Goal: Task Accomplishment & Management: Complete application form

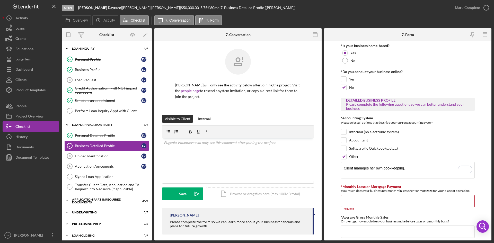
scroll to position [103, 0]
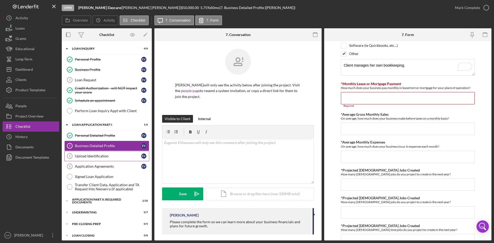
click at [107, 155] on div "Upload Identification" at bounding box center [108, 156] width 66 height 4
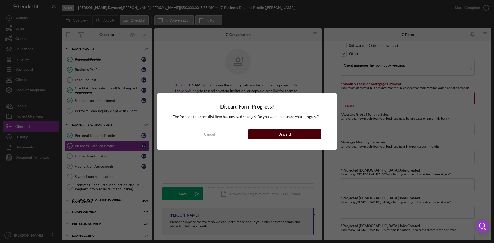
click at [259, 133] on button "Discard" at bounding box center [284, 134] width 73 height 10
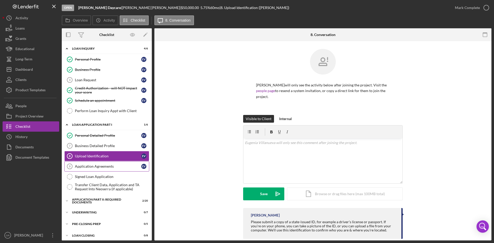
click at [105, 164] on div "Application Agreements" at bounding box center [108, 166] width 66 height 4
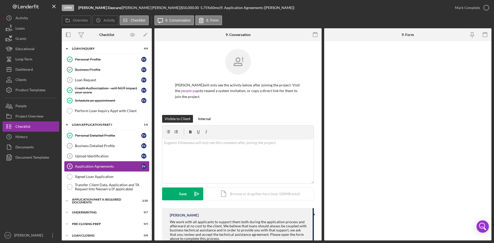
scroll to position [15, 0]
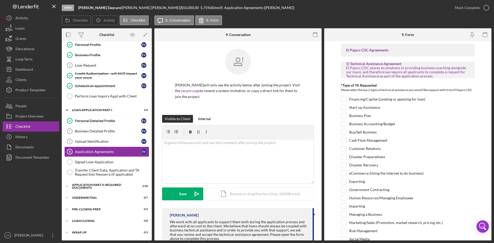
drag, startPoint x: 92, startPoint y: 191, endPoint x: 92, endPoint y: 195, distance: 3.6
click at [92, 192] on div "Icon/Expander Loan Inquiry 4 / 6 Personal Profile Personal Profile E V Business…" at bounding box center [107, 133] width 90 height 209
click at [92, 195] on div "Icon/Expander Underwriting 0 / 7" at bounding box center [107, 198] width 90 height 10
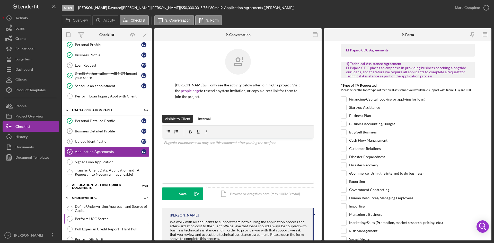
scroll to position [89, 0]
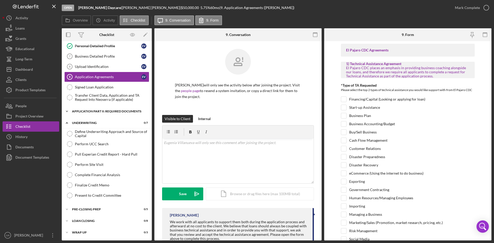
click at [107, 109] on div "Icon/Expander Application Part II: Required Documents 2 / 20" at bounding box center [107, 111] width 90 height 10
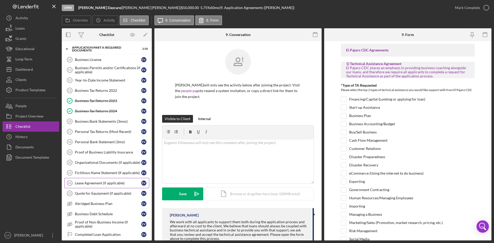
scroll to position [167, 0]
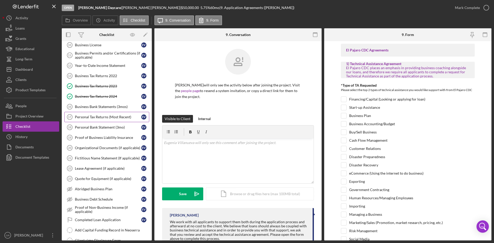
click at [103, 118] on div "Personal Tax Returns (Most Recent)" at bounding box center [108, 117] width 66 height 4
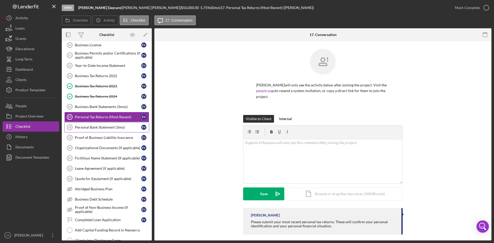
click at [103, 127] on div "Personal Bank Statement (3mo)" at bounding box center [108, 127] width 66 height 4
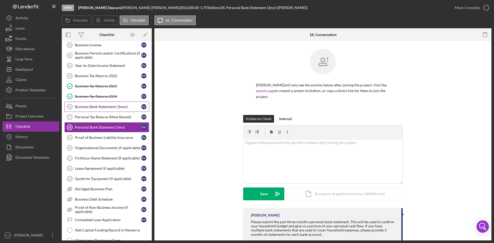
click at [105, 105] on div "Business Bank Statements (3mos)" at bounding box center [108, 107] width 66 height 4
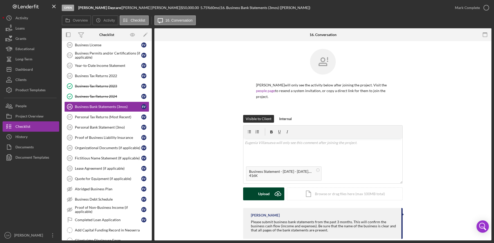
click at [255, 192] on button "Upload Icon/Upload" at bounding box center [263, 193] width 41 height 13
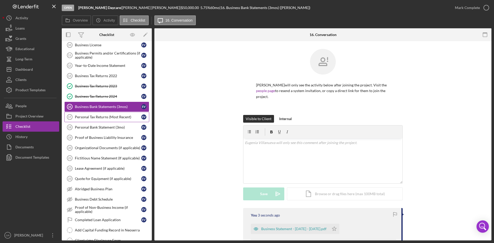
click at [102, 119] on div "Personal Tax Returns (Most Recent)" at bounding box center [108, 117] width 66 height 4
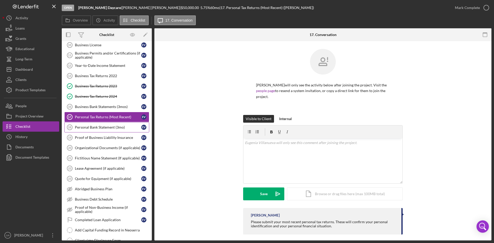
click at [96, 127] on div "Personal Bank Statement (3mo)" at bounding box center [108, 127] width 66 height 4
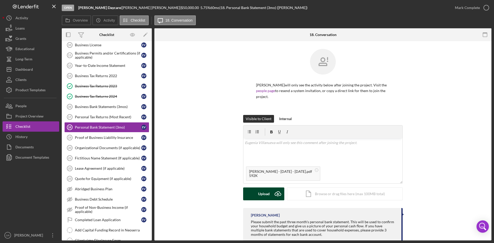
click at [245, 195] on button "Upload Icon/Upload" at bounding box center [263, 193] width 41 height 13
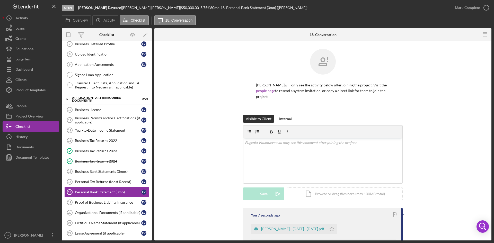
scroll to position [89, 0]
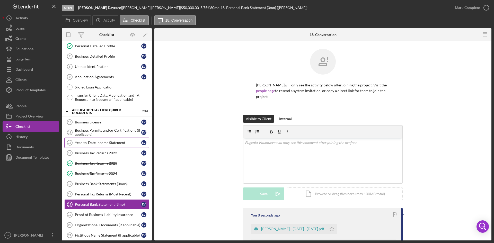
click at [99, 140] on link "Year-to-Date Income Statement 12 Year-to-Date Income Statement E V" at bounding box center [106, 143] width 85 height 10
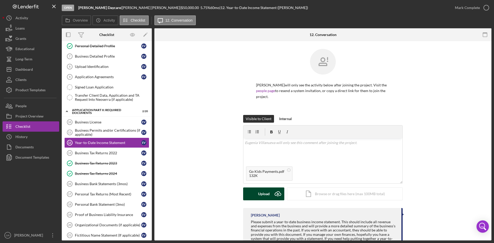
click at [256, 191] on button "Upload Icon/Upload" at bounding box center [263, 193] width 41 height 13
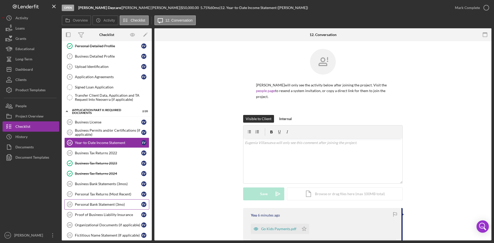
scroll to position [141, 0]
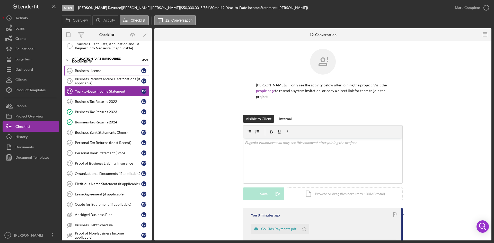
click at [98, 70] on div "Business License" at bounding box center [108, 71] width 66 height 4
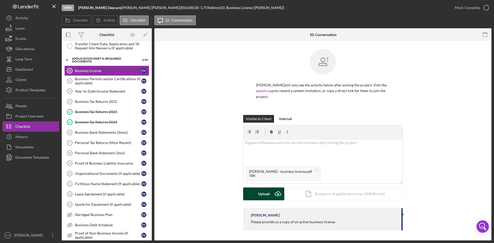
click at [261, 194] on div "Upload" at bounding box center [264, 193] width 12 height 13
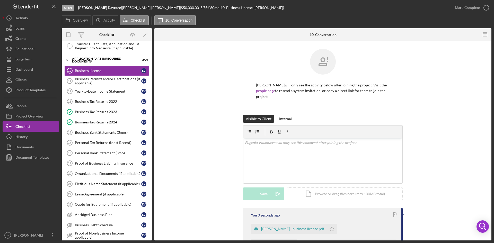
scroll to position [48, 0]
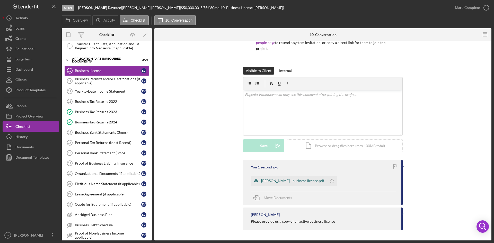
click at [285, 180] on div "[PERSON_NAME] - business license.pdf" at bounding box center [292, 181] width 63 height 4
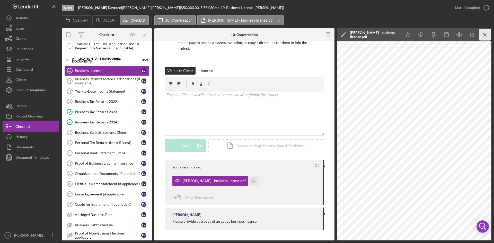
click at [482, 34] on icon "Icon/Menu Close" at bounding box center [485, 35] width 12 height 12
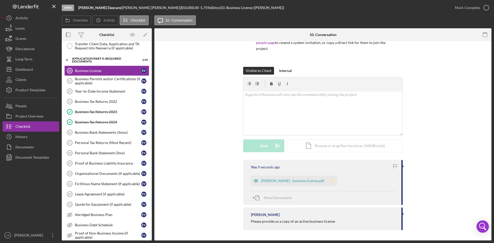
click at [327, 181] on icon "Icon/Star" at bounding box center [332, 181] width 10 height 10
click at [483, 11] on icon "button" at bounding box center [486, 7] width 13 height 13
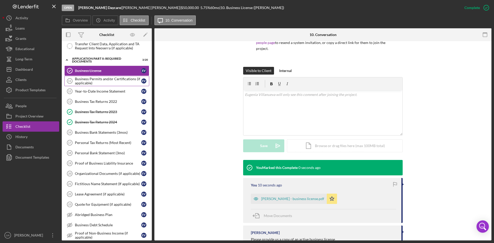
click at [89, 81] on div "Business Permits and/or Certifications (if applicable)" at bounding box center [108, 81] width 66 height 8
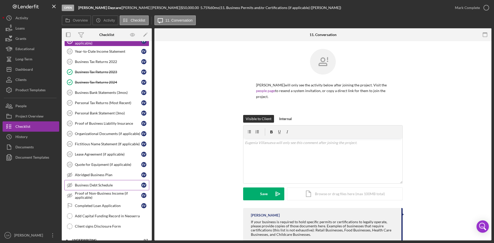
scroll to position [192, 0]
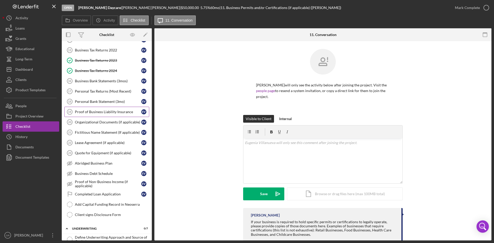
click at [98, 112] on div "Proof of Business Liability Insurance" at bounding box center [108, 112] width 66 height 4
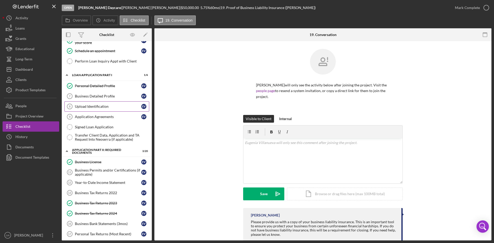
scroll to position [51, 0]
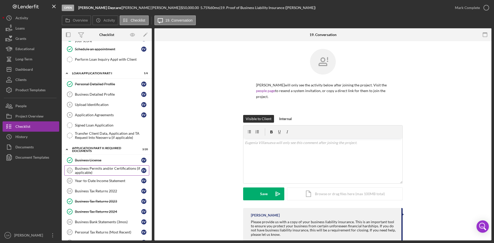
click at [105, 168] on div "Business Permits and/or Certifications (if applicable)" at bounding box center [108, 170] width 66 height 8
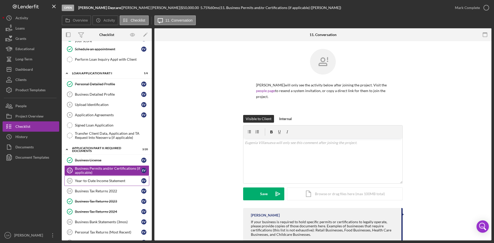
click at [103, 179] on div "Year-to-Date Income Statement" at bounding box center [108, 181] width 66 height 4
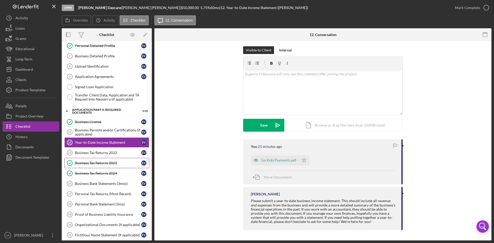
scroll to position [103, 0]
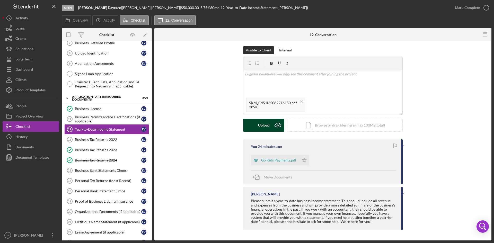
click at [262, 129] on div "Upload" at bounding box center [264, 125] width 12 height 13
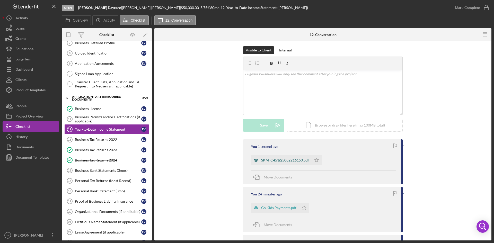
click at [286, 161] on div "SKM_C451i25082216150.pdf" at bounding box center [285, 160] width 48 height 4
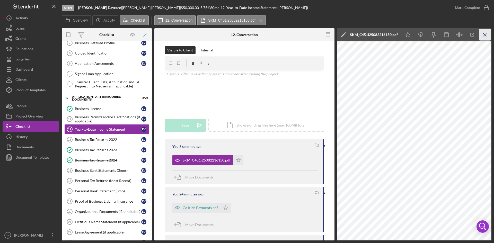
click at [486, 35] on icon "Icon/Menu Close" at bounding box center [485, 35] width 12 height 12
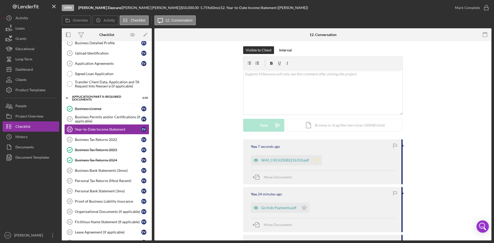
click at [312, 164] on icon "Icon/Star" at bounding box center [316, 160] width 10 height 10
click at [302, 209] on polygon "button" at bounding box center [304, 208] width 4 height 4
click at [476, 8] on div "Mark Complete" at bounding box center [467, 8] width 25 height 10
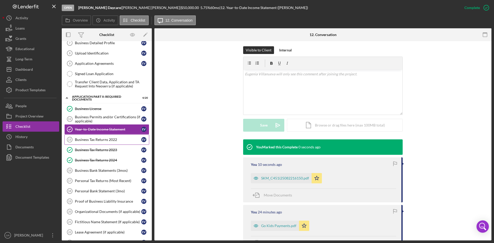
click at [123, 139] on div "Business Tax Returns 2022" at bounding box center [108, 140] width 66 height 4
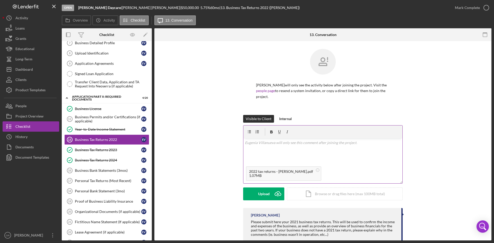
scroll to position [13, 0]
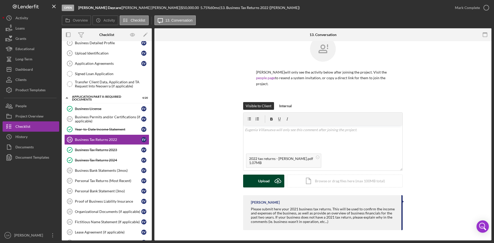
click at [261, 181] on div "Upload" at bounding box center [264, 181] width 12 height 13
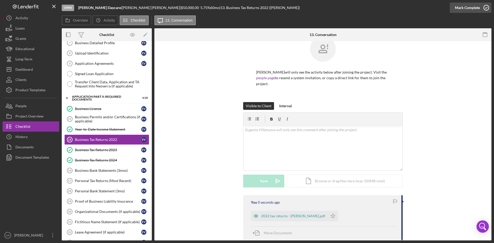
click at [489, 8] on icon "button" at bounding box center [486, 7] width 13 height 13
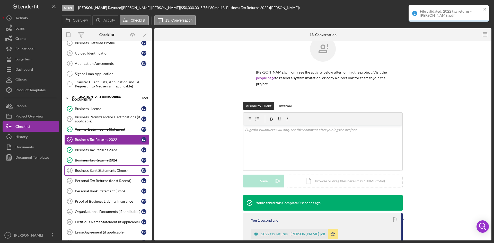
click at [100, 169] on div "Business Bank Statements (3mos)" at bounding box center [108, 170] width 66 height 4
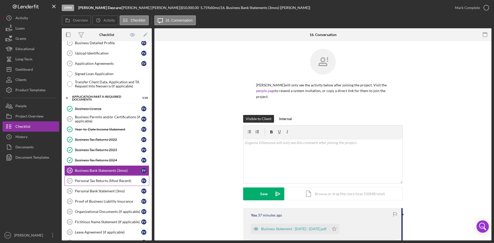
click at [93, 181] on div "Personal Tax Returns (Most Recent)" at bounding box center [108, 181] width 66 height 4
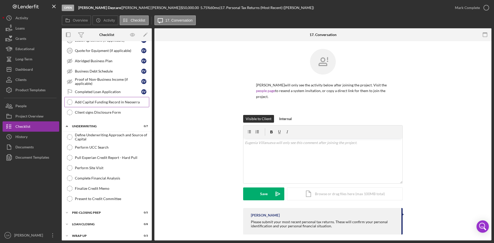
scroll to position [298, 0]
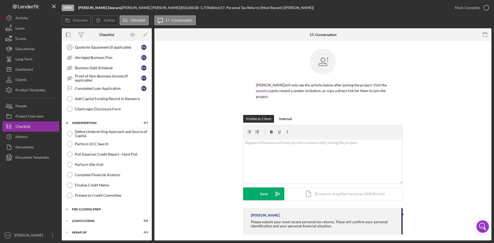
click at [99, 210] on div "Pre-Closing Prep" at bounding box center [108, 209] width 73 height 3
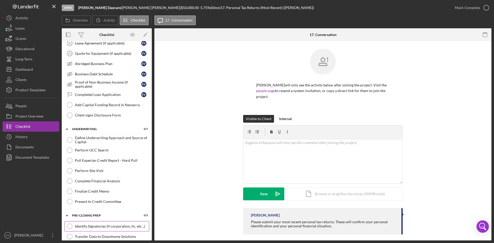
scroll to position [352, 0]
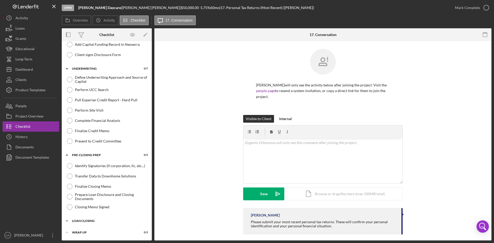
click at [103, 216] on div "Icon/Expander Loan Closing 0 / 8" at bounding box center [107, 221] width 90 height 10
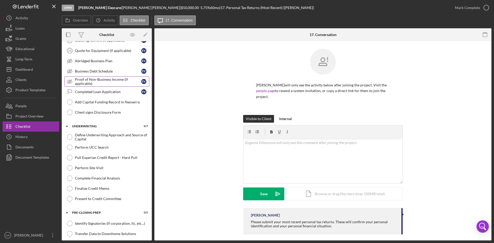
scroll to position [309, 0]
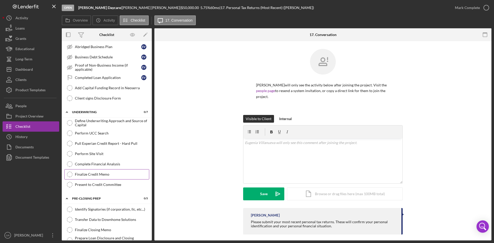
click at [93, 175] on div "Finalize Credit Memo" at bounding box center [112, 174] width 74 height 4
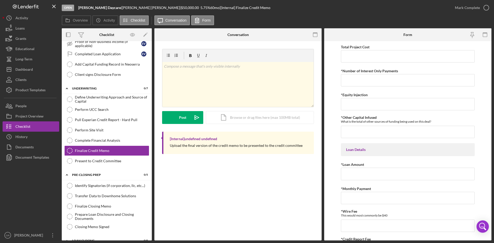
scroll to position [335, 0]
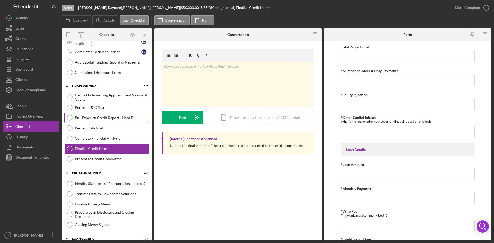
click at [117, 120] on link "Pull Experian Credit Report - Hard Pull Pull Experian Credit Report - Hard Pull" at bounding box center [106, 118] width 85 height 10
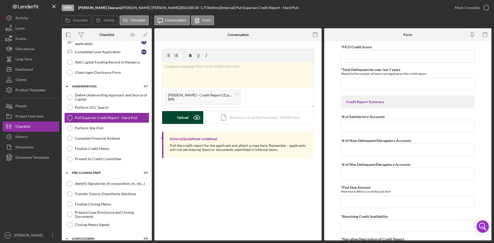
click at [170, 120] on button "Upload Icon/Upload" at bounding box center [182, 117] width 41 height 13
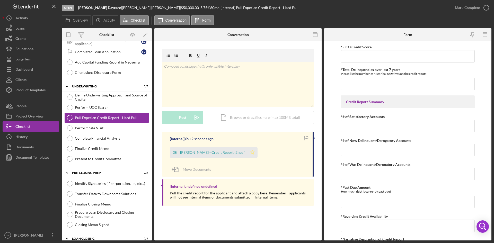
click at [256, 153] on icon "Icon/Star" at bounding box center [252, 152] width 10 height 10
click at [120, 110] on link "Perform UCC Search Perform UCC Search" at bounding box center [106, 107] width 85 height 10
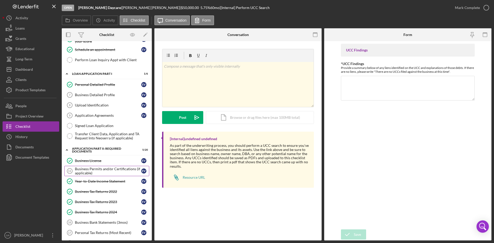
scroll to position [26, 0]
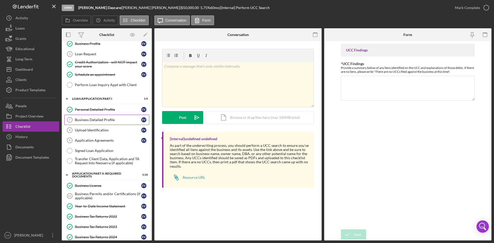
click at [114, 124] on link "Business Detailed Profile 7 Business Detailed Profile E V" at bounding box center [106, 120] width 85 height 10
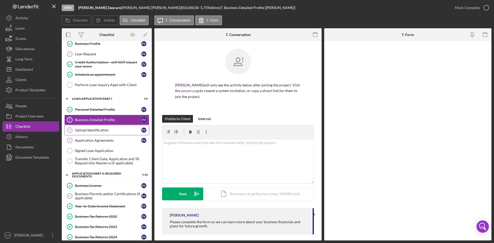
click at [114, 127] on link "Upload Identification 8 Upload Identification E V" at bounding box center [106, 130] width 85 height 10
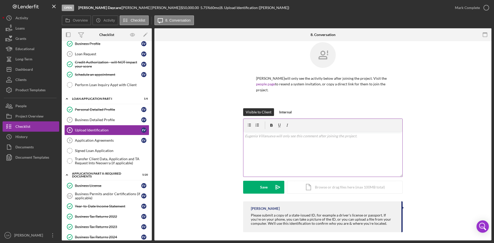
scroll to position [9, 0]
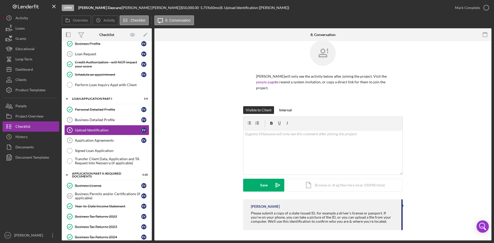
drag, startPoint x: 90, startPoint y: 130, endPoint x: 183, endPoint y: 129, distance: 93.1
click at [90, 130] on div "Upload Identification" at bounding box center [108, 130] width 66 height 4
click at [270, 145] on div "v Color teal Color pink Remove color Add row above Add row below Add column bef…" at bounding box center [322, 152] width 159 height 45
click at [318, 191] on div "Icon/Document Browse or drag files here (max 100MB total) Tap to choose files o…" at bounding box center [345, 185] width 116 height 13
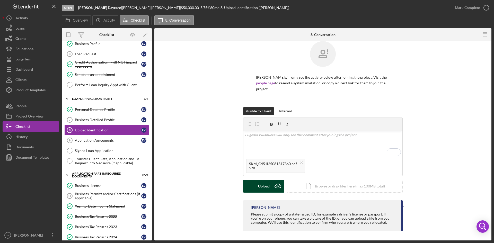
click at [260, 183] on div "Upload" at bounding box center [264, 186] width 12 height 13
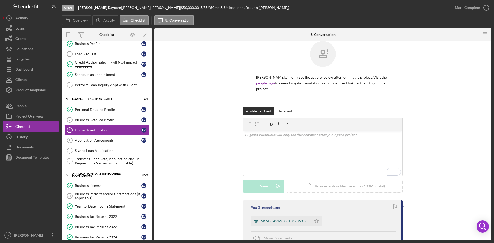
click at [269, 225] on div "SKM_C451i25081317360.pdf" at bounding box center [281, 221] width 61 height 10
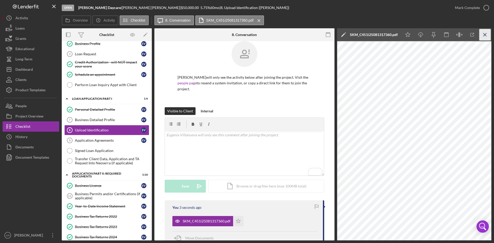
click at [490, 34] on icon "Icon/Menu Close" at bounding box center [485, 35] width 12 height 12
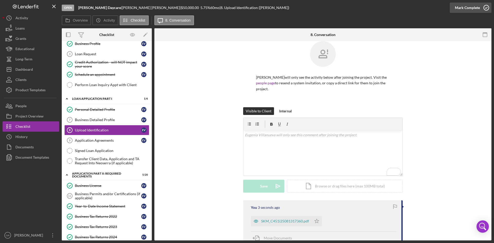
click at [483, 8] on icon "button" at bounding box center [486, 7] width 13 height 13
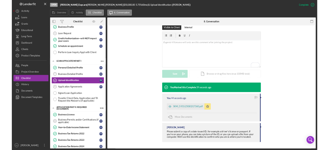
scroll to position [0, 0]
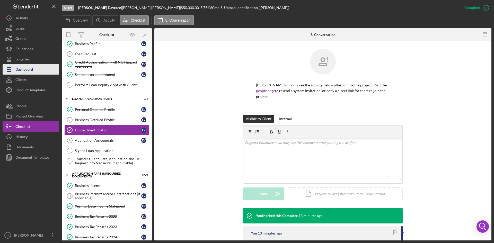
click at [24, 69] on div "Dashboard" at bounding box center [23, 70] width 17 height 12
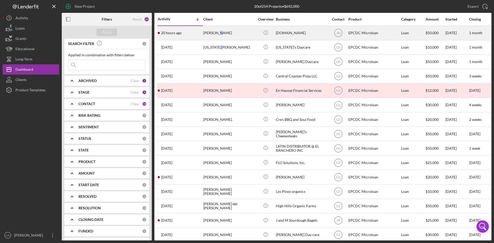
click at [216, 31] on div "[PERSON_NAME]" at bounding box center [228, 33] width 51 height 14
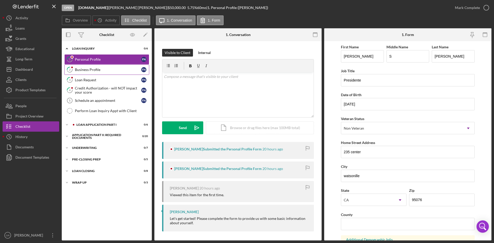
click at [102, 68] on div "Business Profile" at bounding box center [108, 70] width 66 height 4
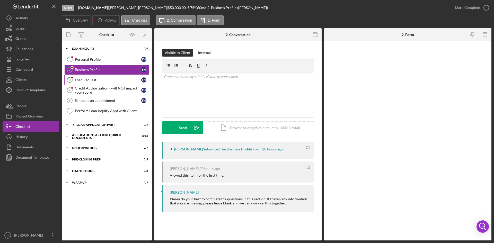
click at [95, 79] on div "Loan Request" at bounding box center [108, 80] width 66 height 4
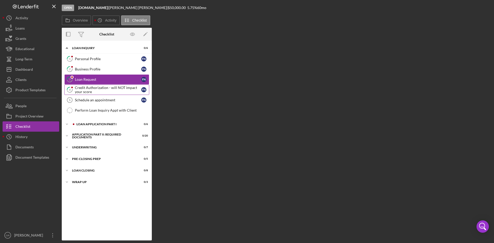
click at [96, 89] on div "Credit Authorization - will NOT impact your score" at bounding box center [108, 90] width 66 height 8
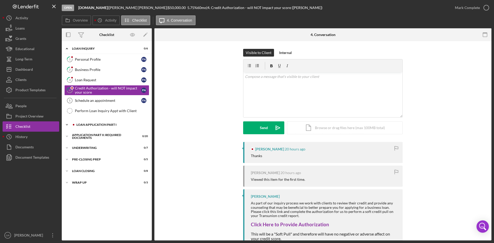
click at [90, 124] on div "Loan Application Part I" at bounding box center [110, 124] width 69 height 3
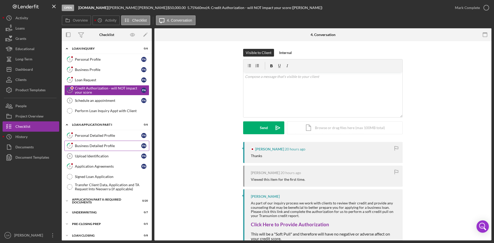
click at [91, 148] on link "7 Business Detailed Profile F N" at bounding box center [106, 146] width 85 height 10
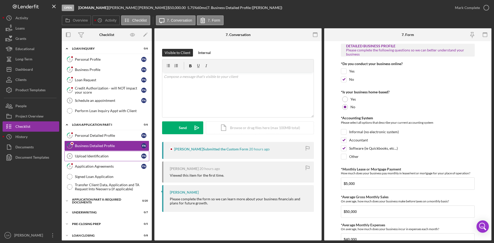
click at [89, 157] on div "Upload Identification" at bounding box center [108, 156] width 66 height 4
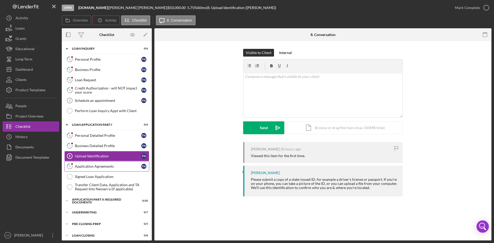
click at [93, 170] on link "9 Application Agreements F N" at bounding box center [106, 166] width 85 height 10
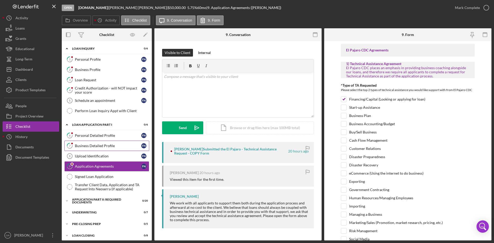
click at [97, 146] on div "Business Detailed Profile" at bounding box center [108, 146] width 66 height 4
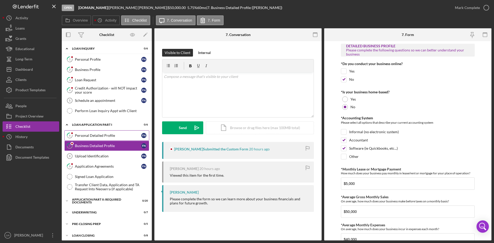
click at [96, 137] on div "Personal Detailed Profile" at bounding box center [108, 135] width 66 height 4
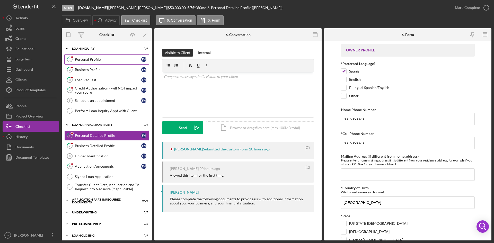
click at [107, 63] on link "1 Personal Profile F N" at bounding box center [106, 59] width 85 height 10
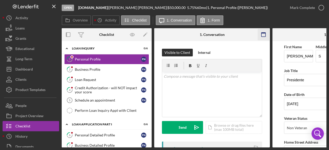
click at [262, 35] on icon "button" at bounding box center [264, 35] width 12 height 12
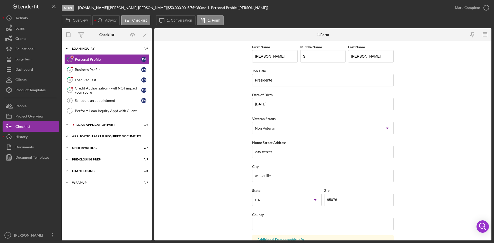
click at [82, 136] on div "Application Part II: Required Documents" at bounding box center [108, 136] width 73 height 3
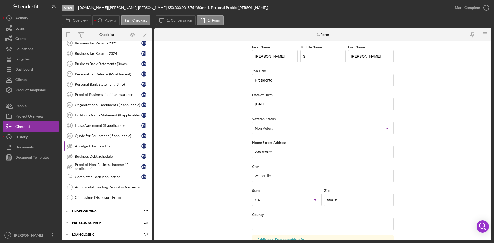
scroll to position [159, 0]
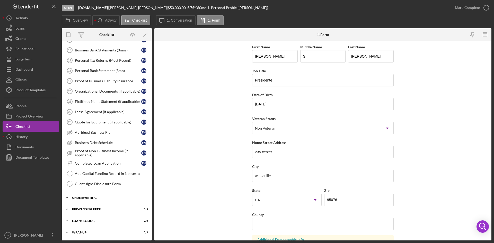
click at [100, 199] on div "Underwriting" at bounding box center [108, 197] width 73 height 3
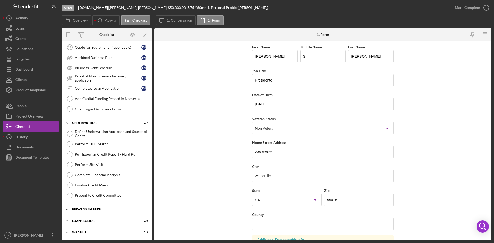
click at [99, 211] on div "Icon/Expander Pre-Closing Prep 0 / 5" at bounding box center [107, 209] width 90 height 10
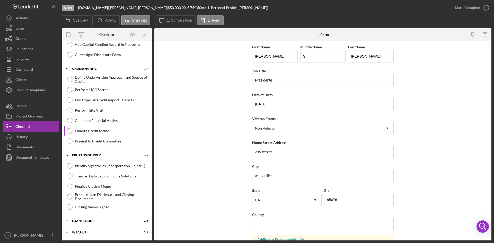
click at [102, 133] on div "Finalize Credit Memo" at bounding box center [112, 131] width 74 height 4
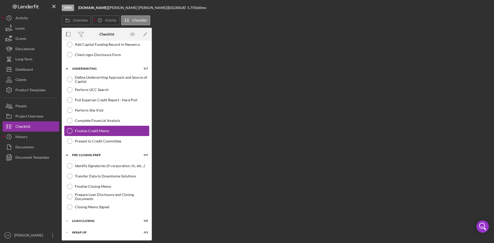
scroll to position [288, 0]
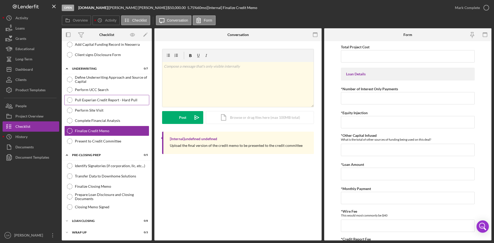
click at [110, 101] on div "Pull Experian Credit Report - Hard Pull" at bounding box center [112, 100] width 74 height 4
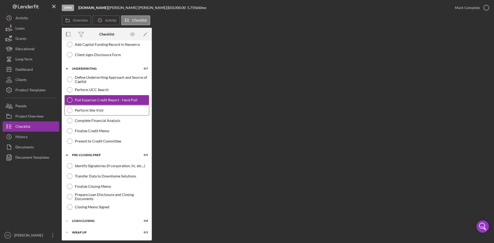
scroll to position [288, 0]
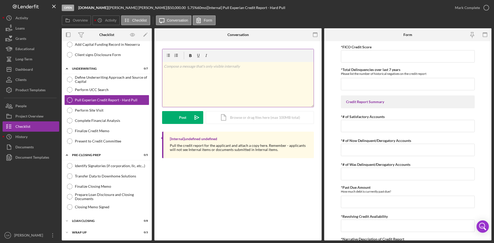
click at [219, 77] on div "v Color teal Color pink Remove color Add row above Add row below Add column bef…" at bounding box center [237, 84] width 151 height 45
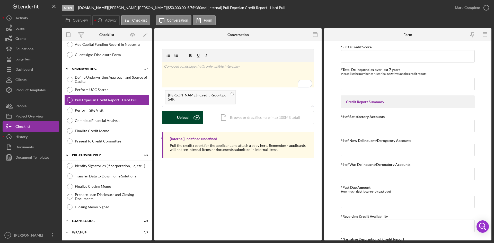
click at [170, 120] on button "Upload Icon/Upload" at bounding box center [182, 117] width 41 height 13
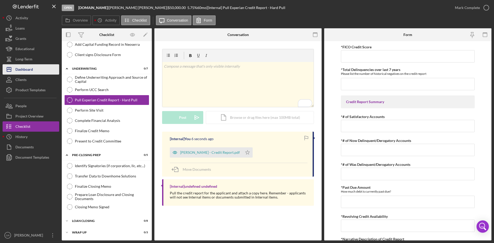
click at [32, 73] on div "Dashboard" at bounding box center [23, 70] width 17 height 12
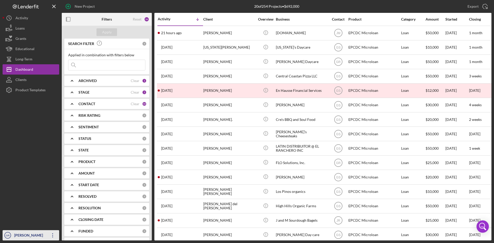
click at [12, 233] on icon "GR" at bounding box center [8, 235] width 10 height 13
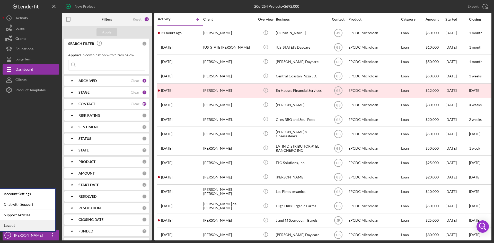
click at [17, 225] on link "Logout" at bounding box center [27, 225] width 57 height 11
